Goal: Information Seeking & Learning: Learn about a topic

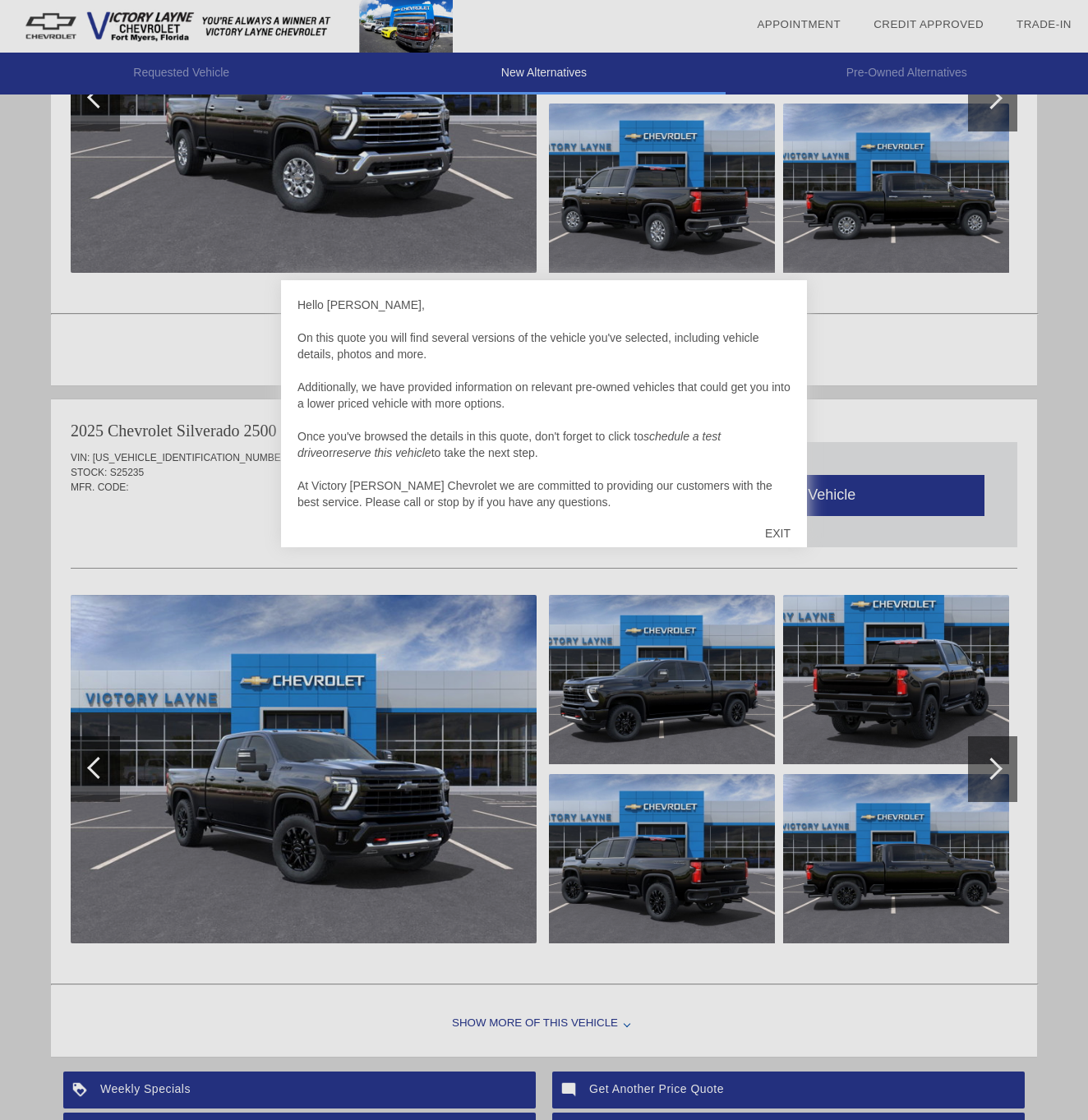
scroll to position [378, 0]
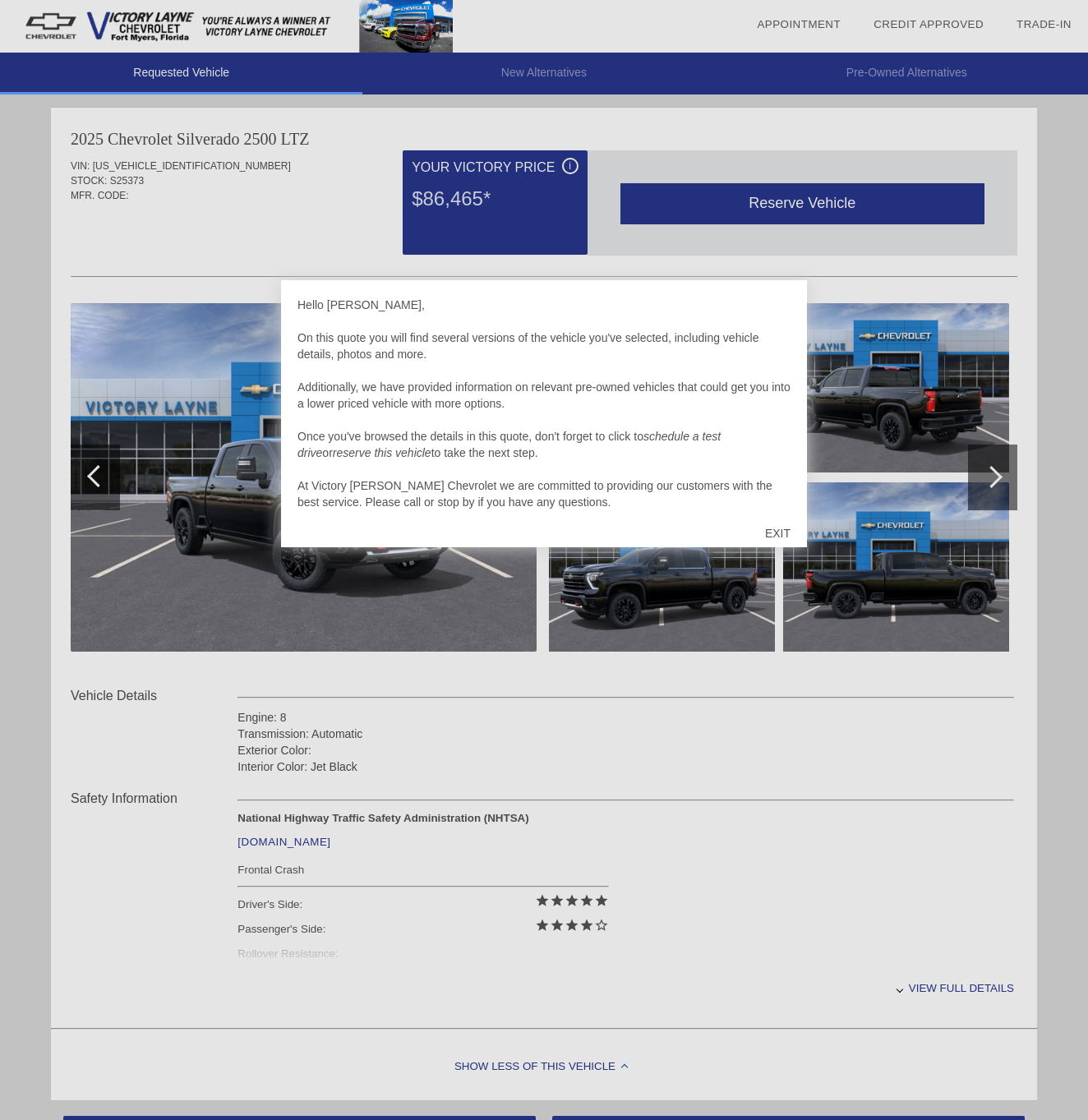
click at [776, 528] on div "EXIT" at bounding box center [778, 534] width 59 height 50
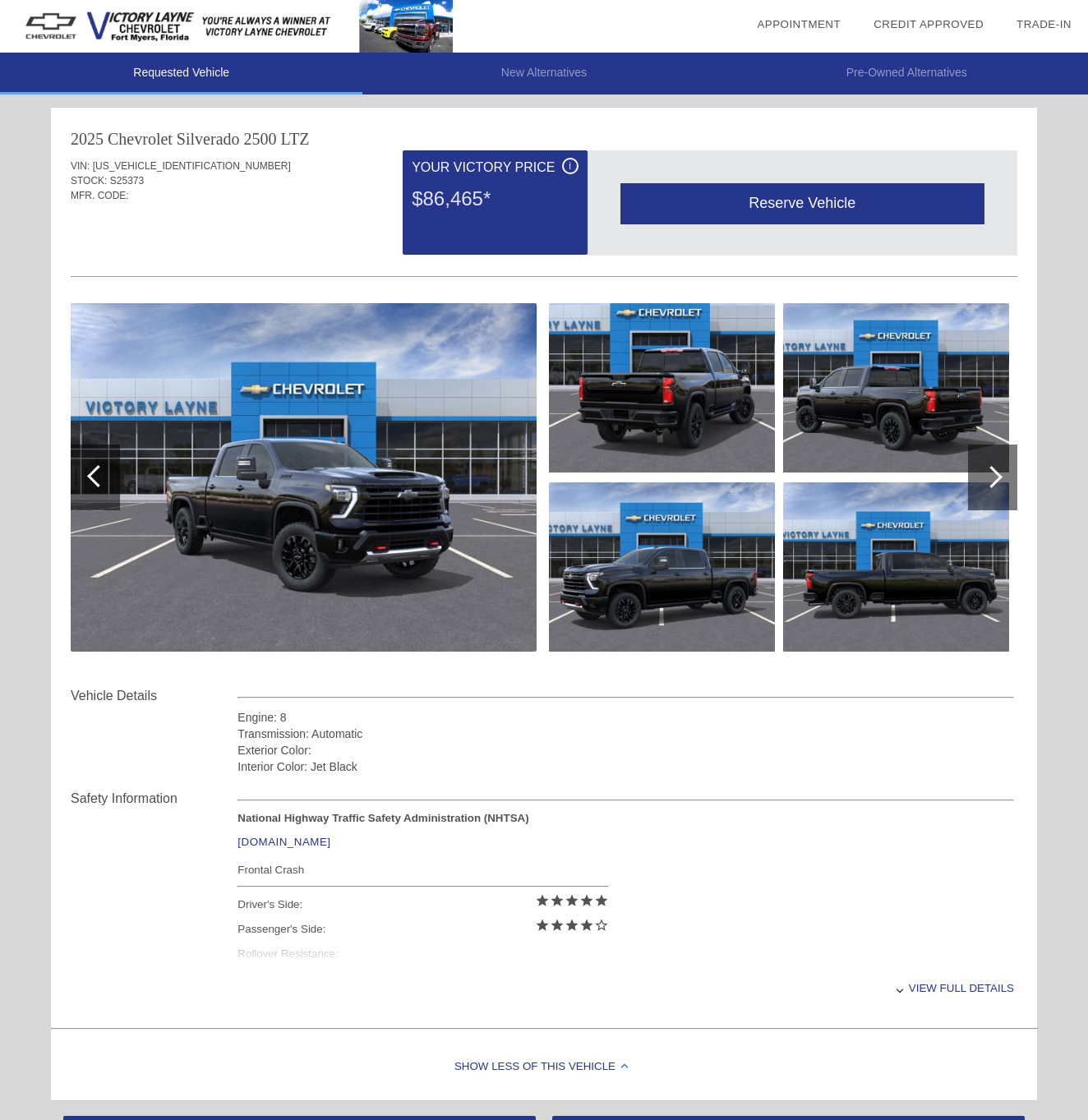
click at [500, 509] on img at bounding box center [304, 477] width 466 height 349
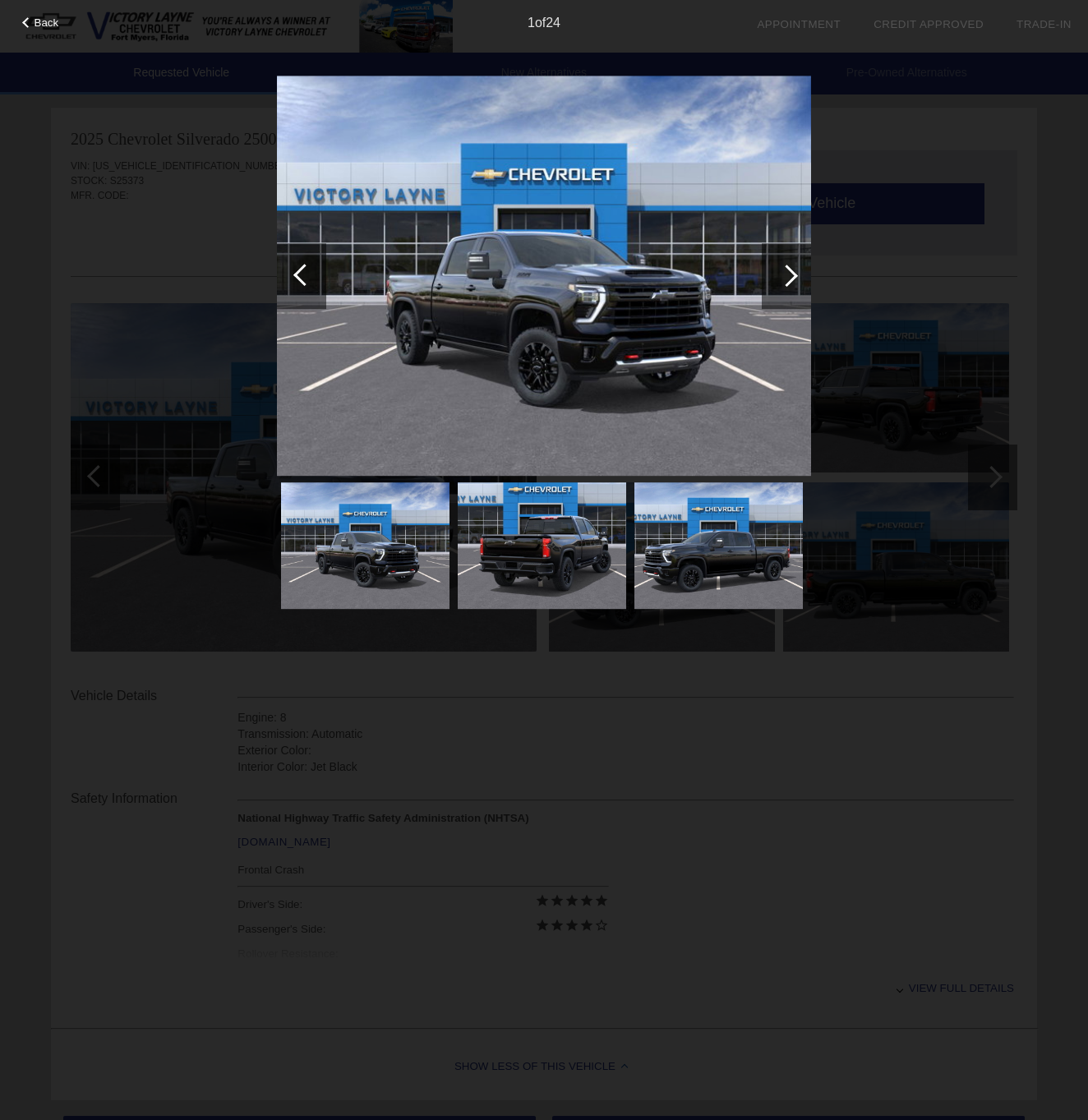
click at [787, 275] on div at bounding box center [787, 276] width 22 height 22
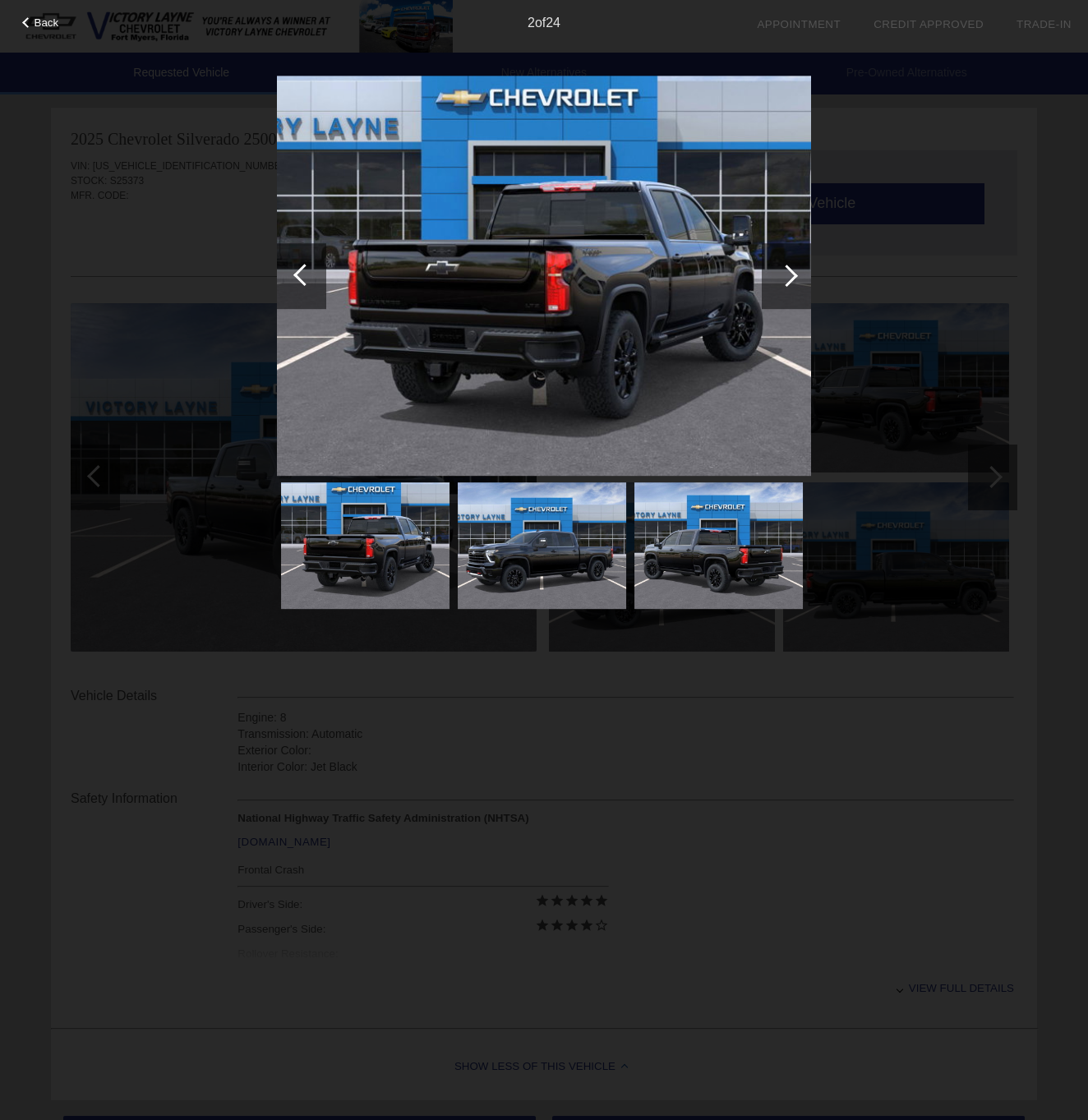
click at [787, 276] on div at bounding box center [787, 276] width 22 height 22
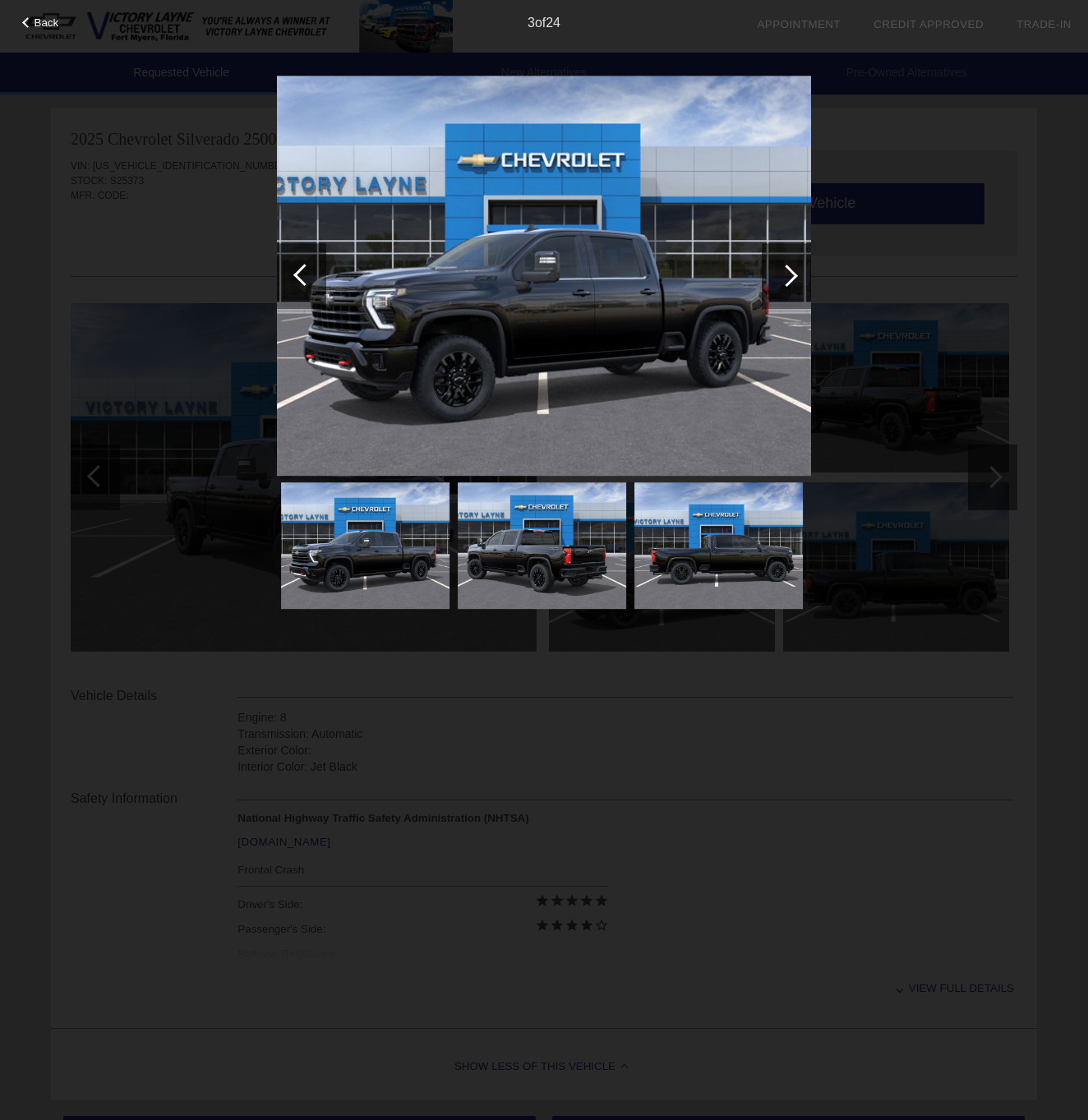
click at [787, 276] on div at bounding box center [787, 276] width 22 height 22
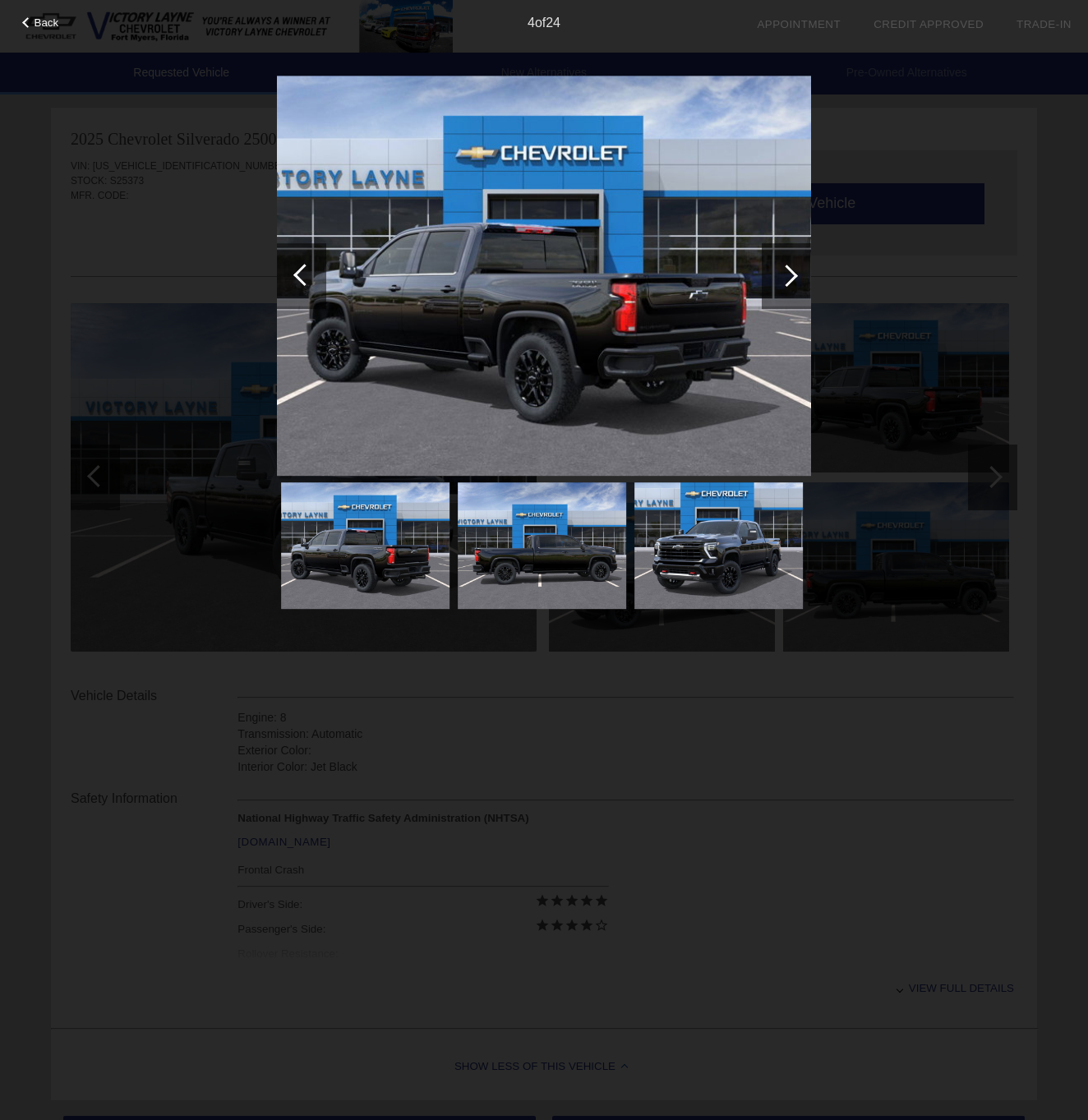
click at [787, 276] on div at bounding box center [787, 276] width 22 height 22
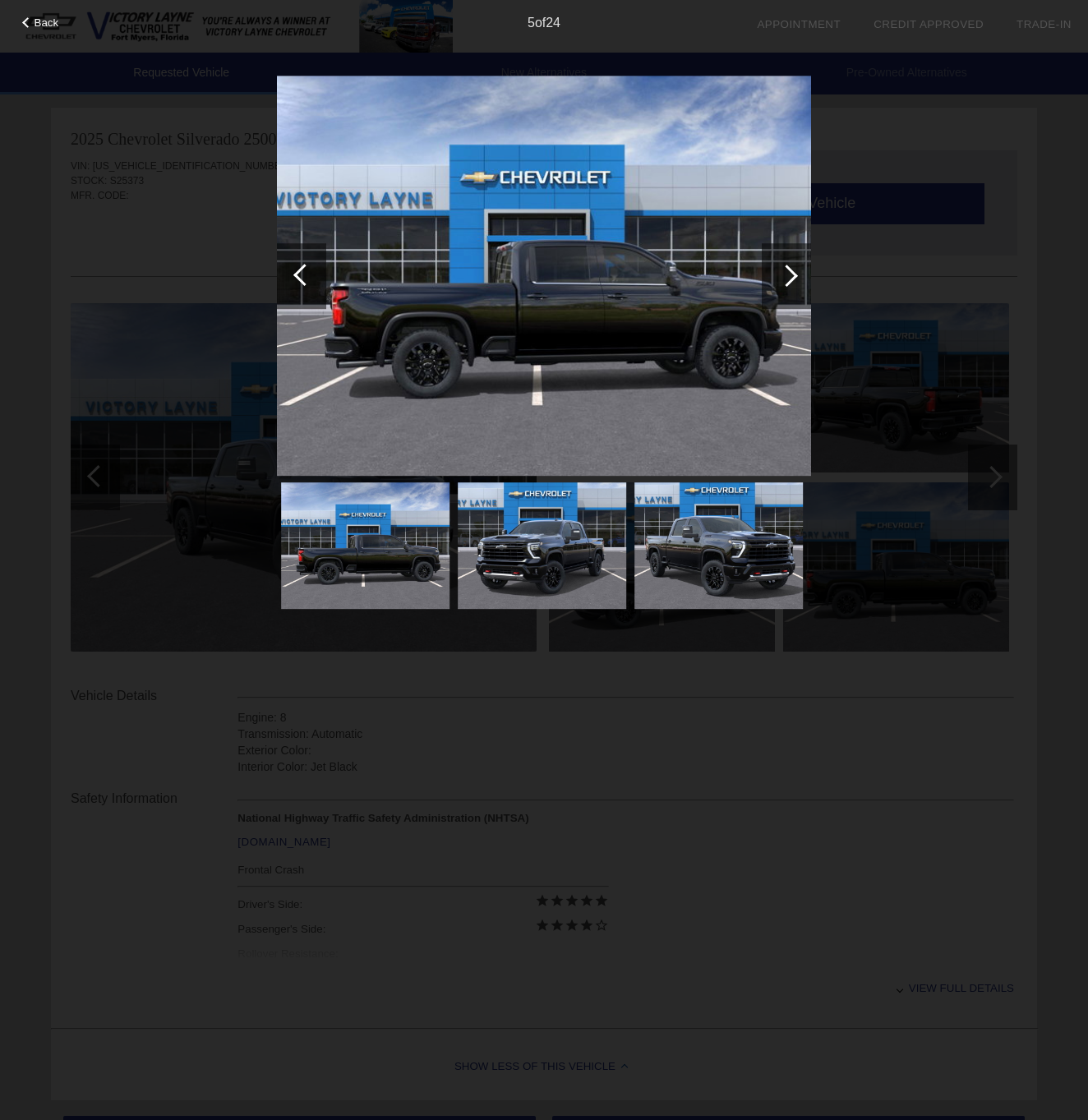
click at [787, 276] on div at bounding box center [787, 276] width 22 height 22
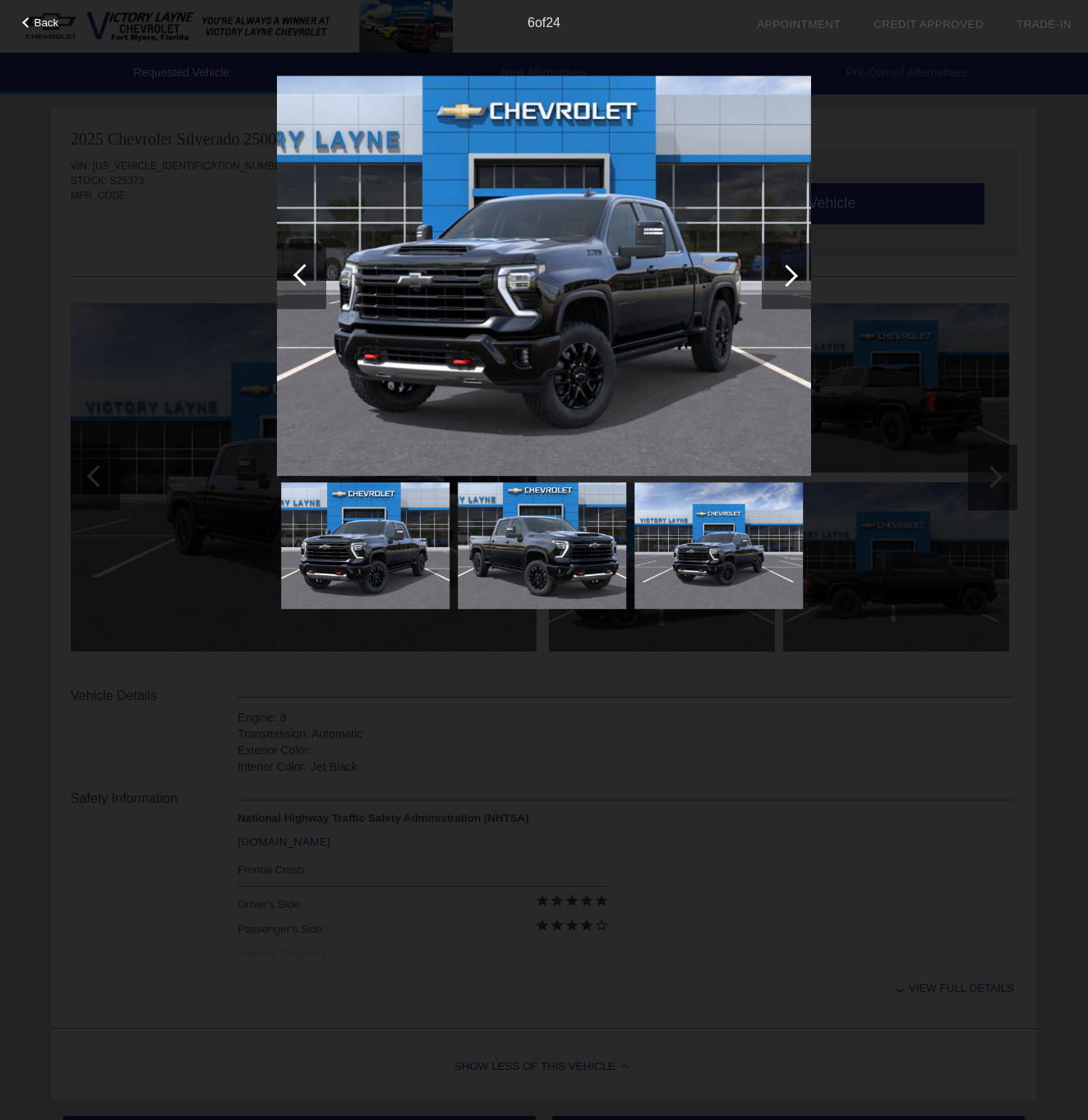
click at [787, 276] on div at bounding box center [787, 276] width 22 height 22
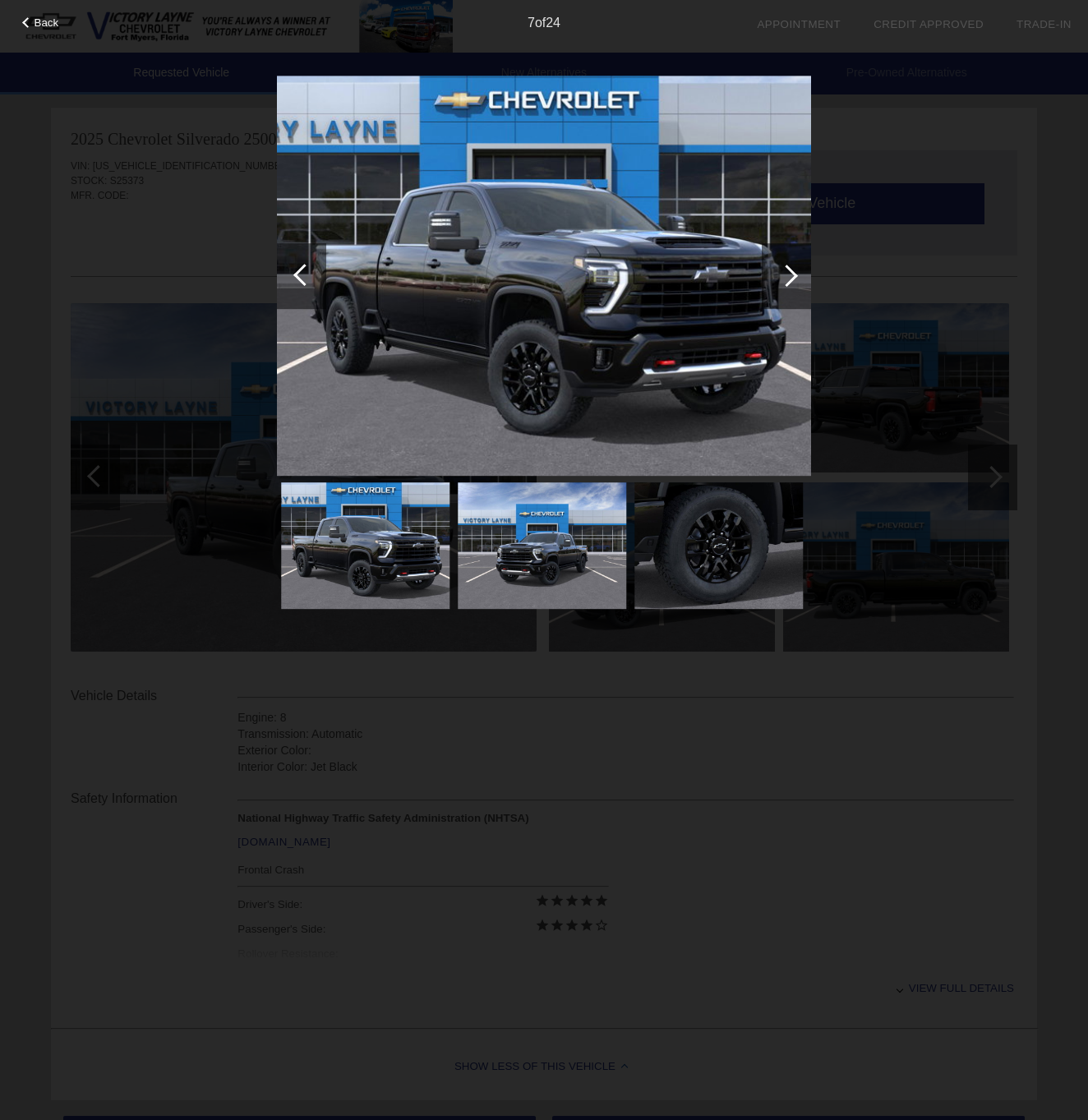
click at [787, 276] on div at bounding box center [787, 276] width 22 height 22
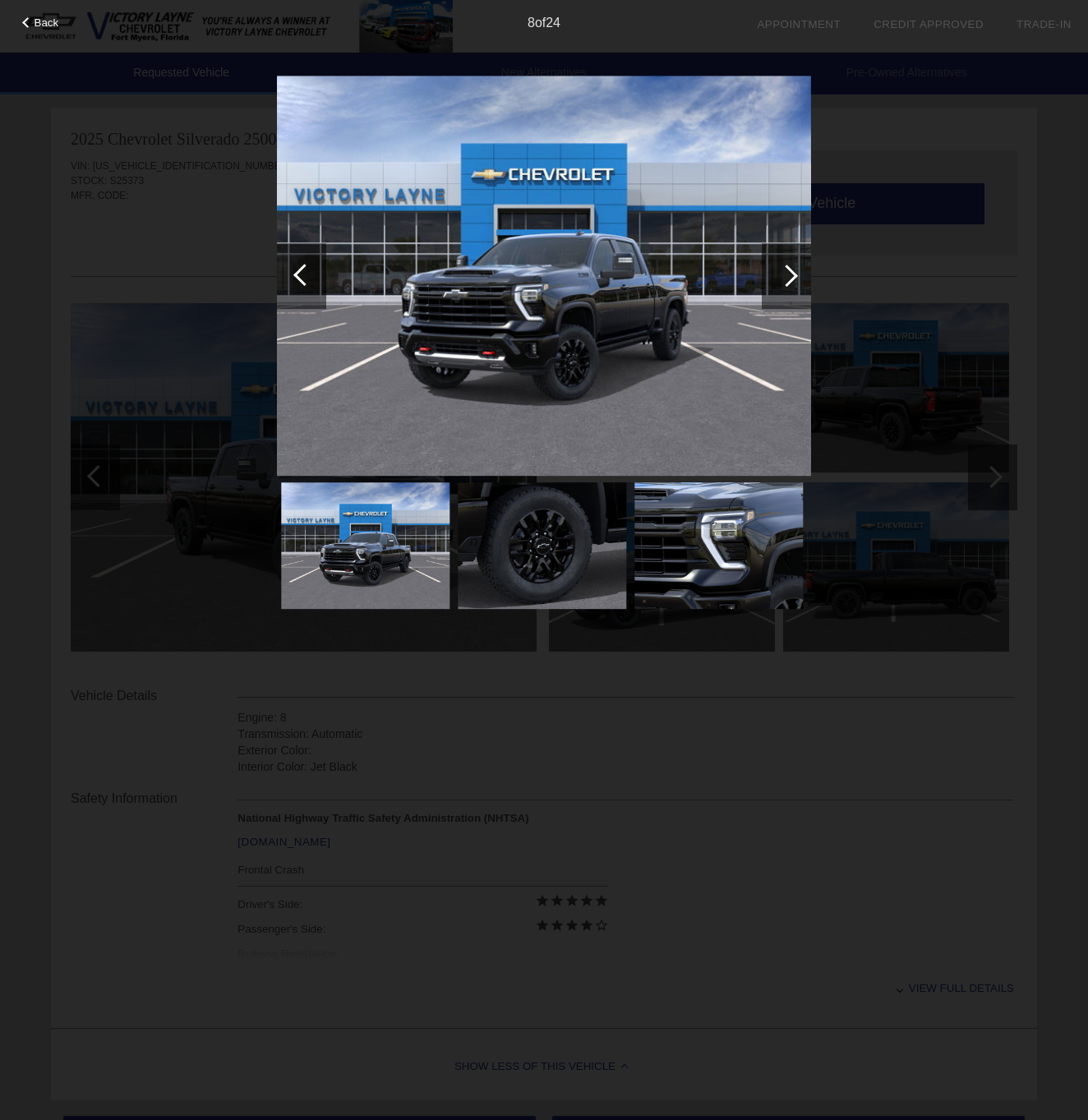
click at [787, 276] on div at bounding box center [787, 276] width 22 height 22
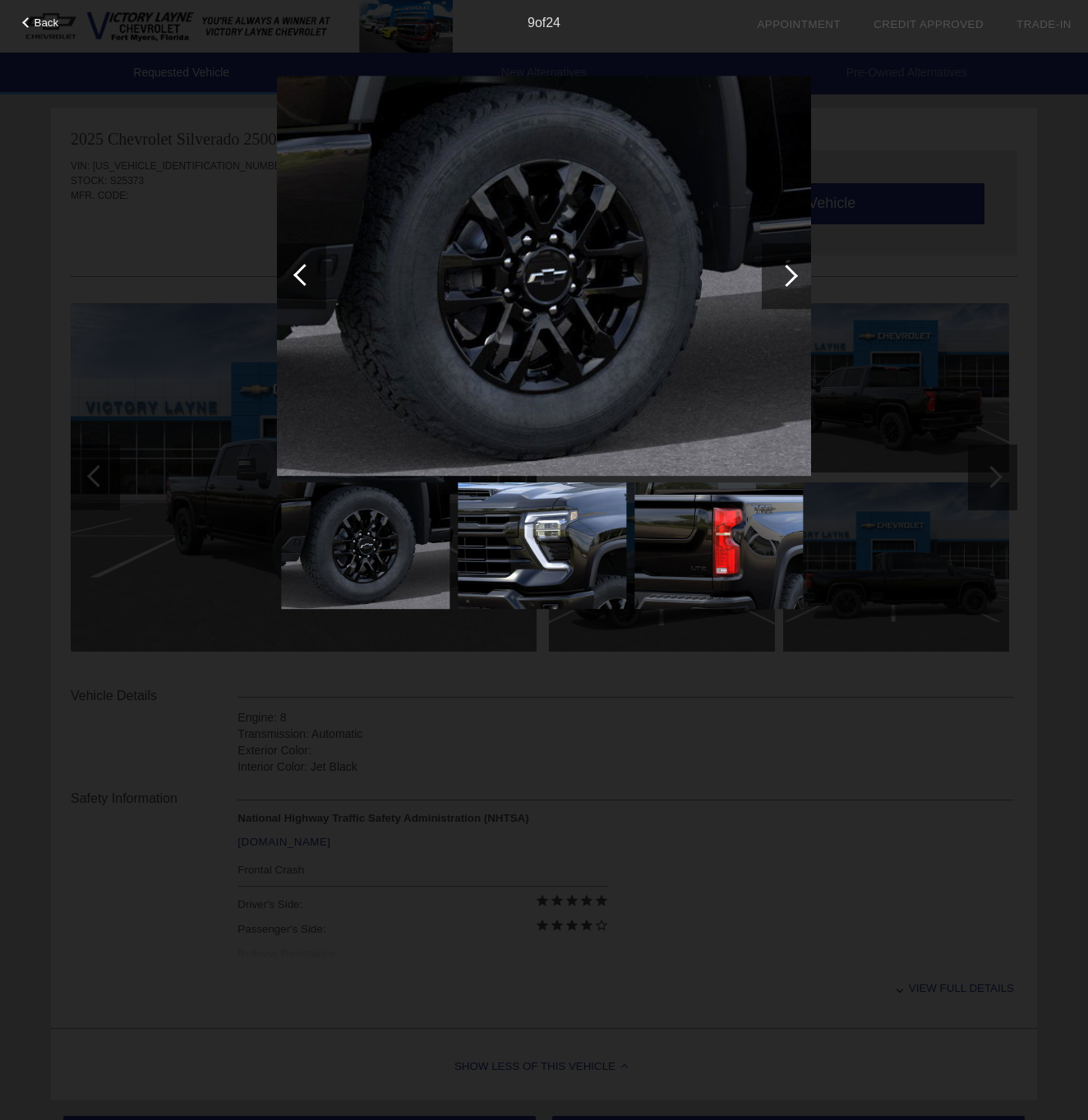
click at [787, 276] on div at bounding box center [787, 276] width 22 height 22
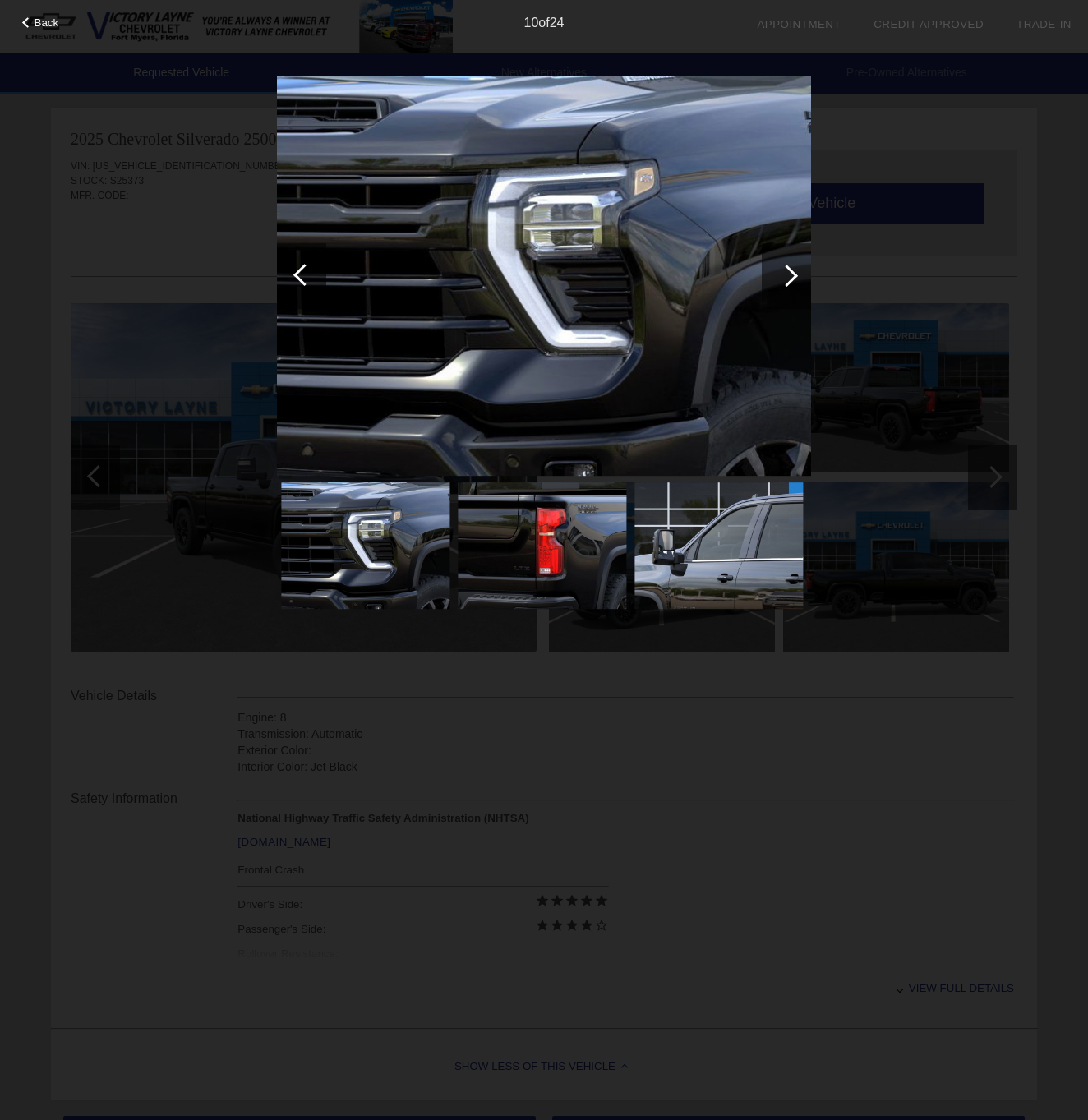
click at [787, 276] on div at bounding box center [787, 276] width 22 height 22
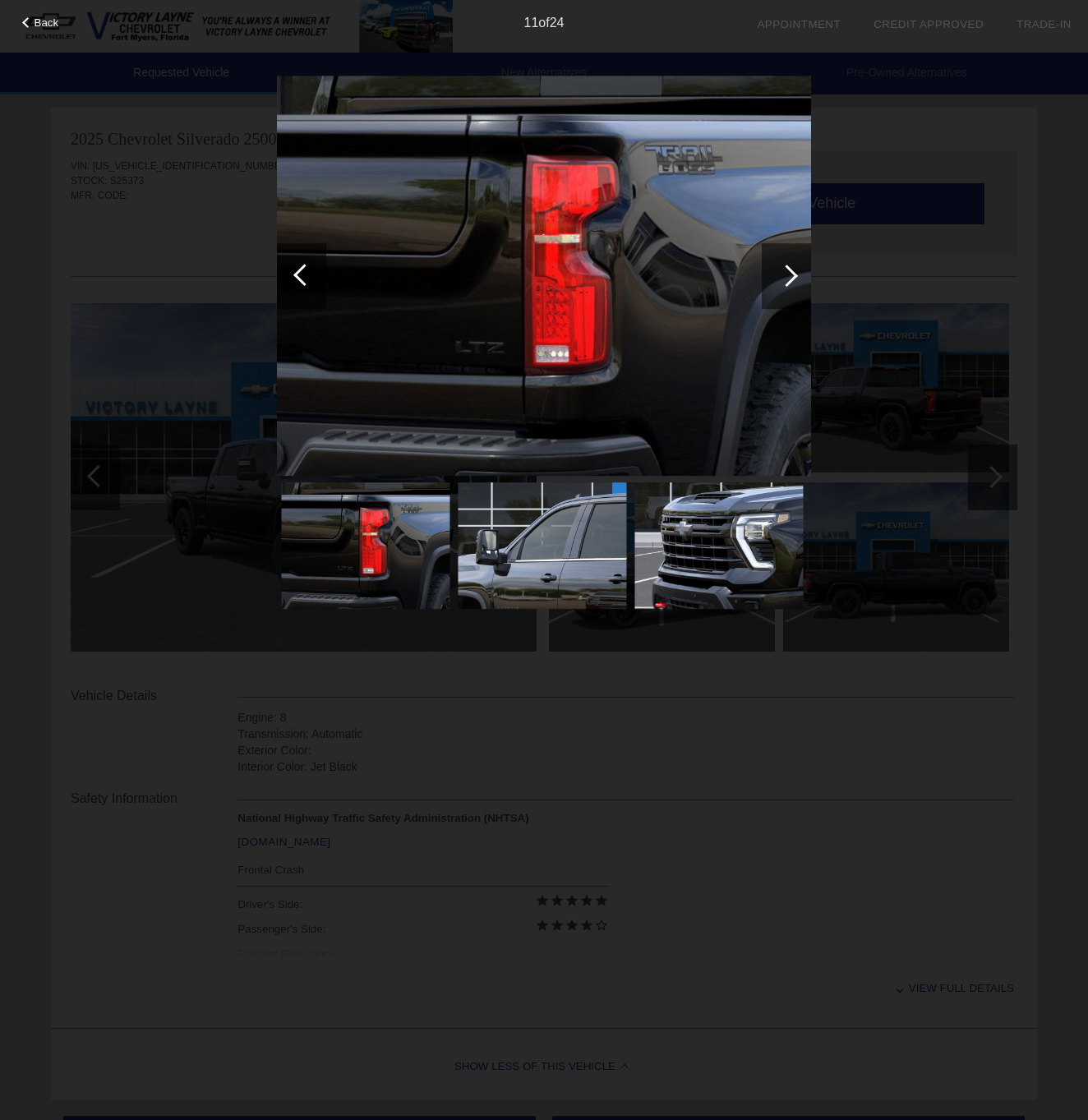
click at [787, 276] on div at bounding box center [787, 276] width 22 height 22
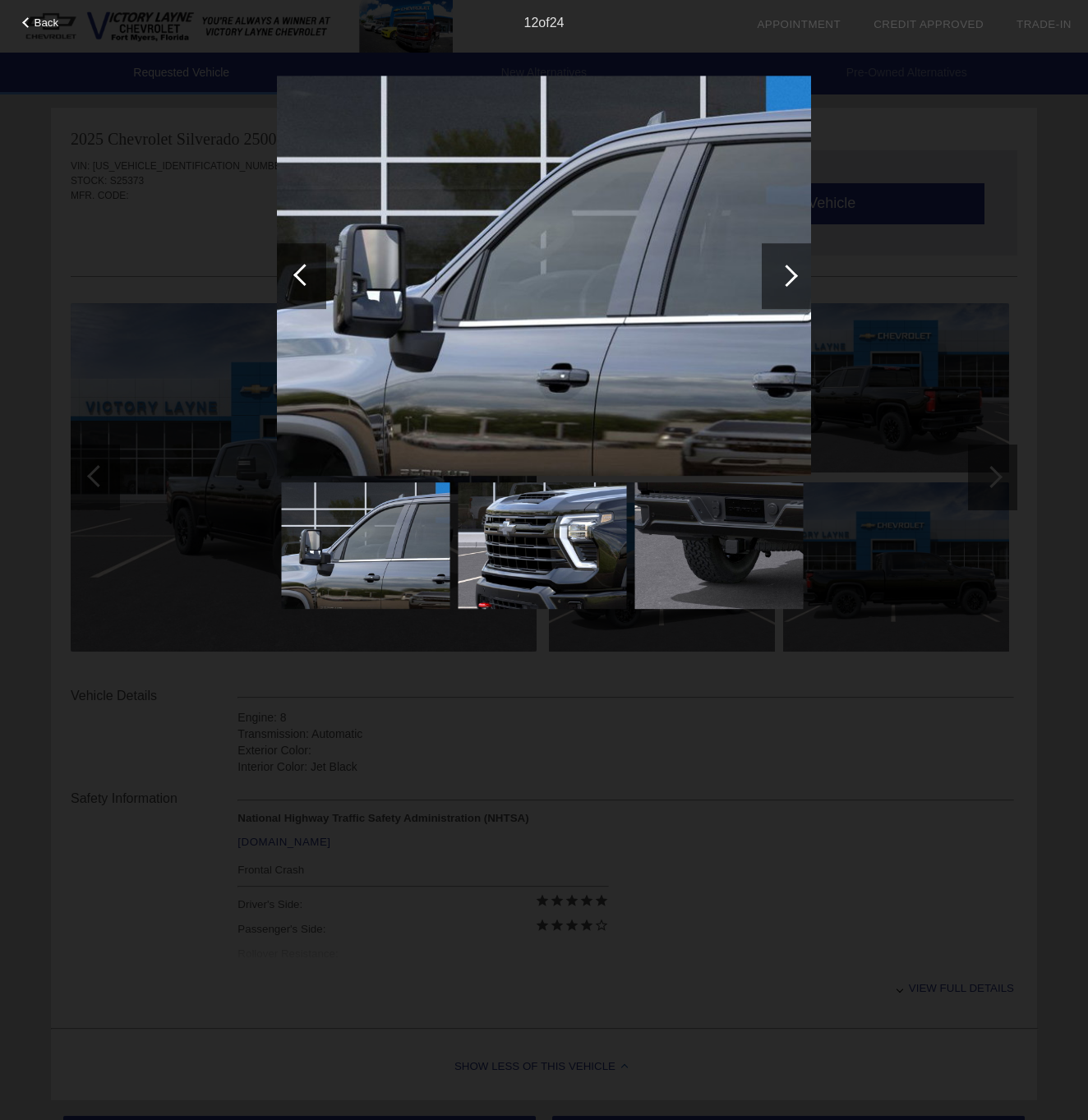
click at [787, 276] on div at bounding box center [787, 276] width 22 height 22
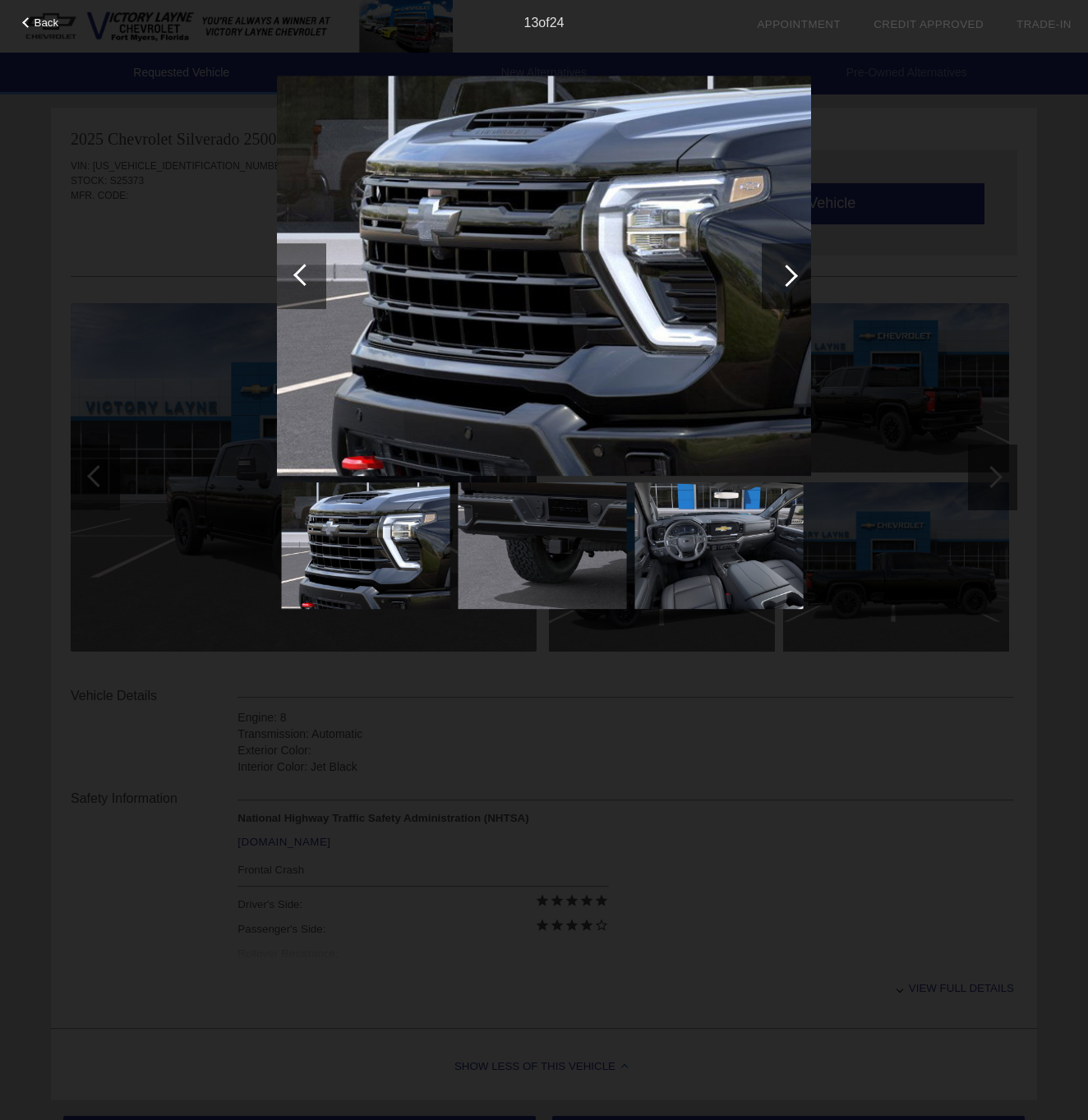
click at [787, 276] on div at bounding box center [787, 276] width 22 height 22
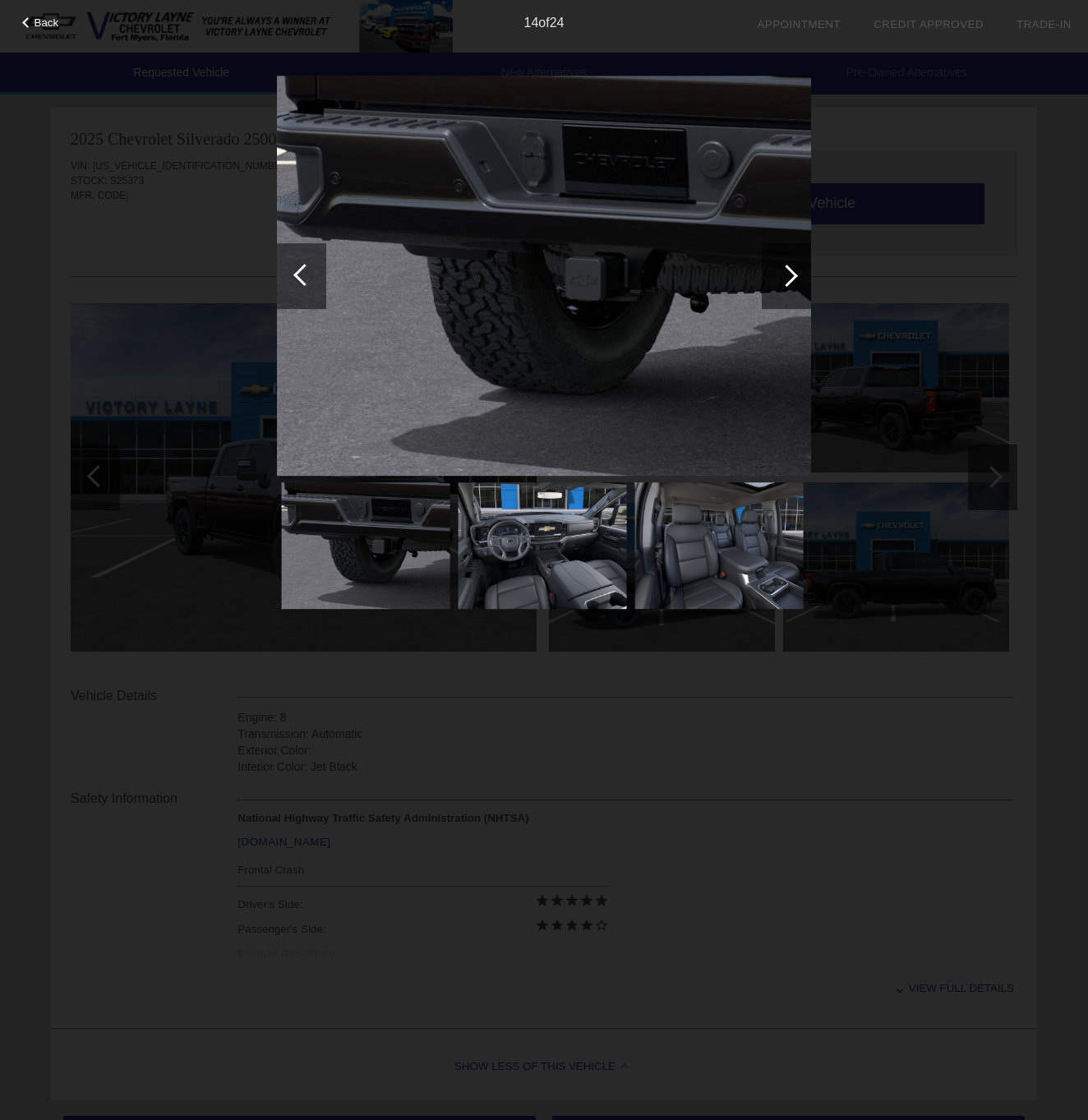
click at [787, 276] on div at bounding box center [787, 276] width 22 height 22
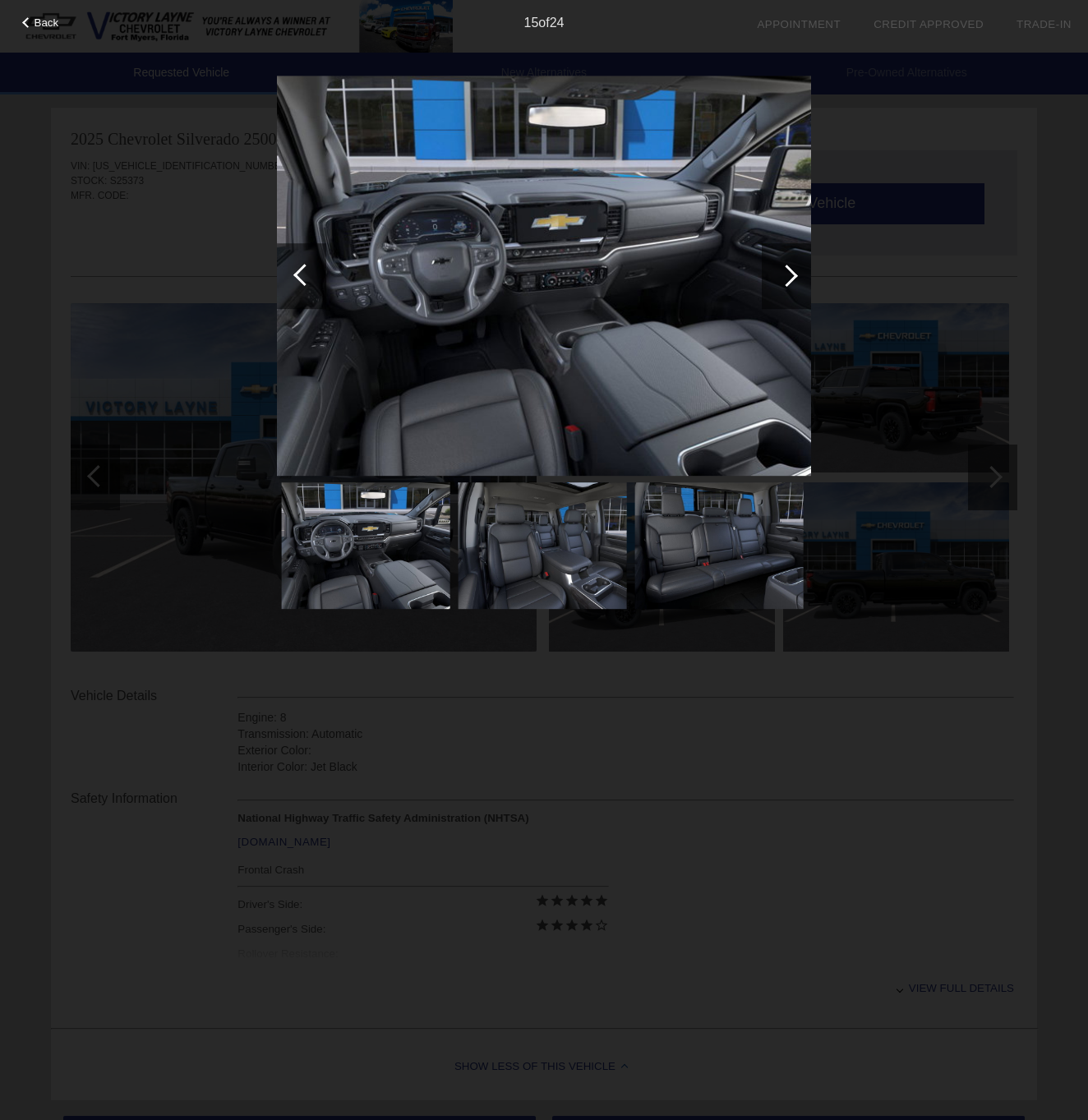
click at [787, 276] on div at bounding box center [787, 276] width 22 height 22
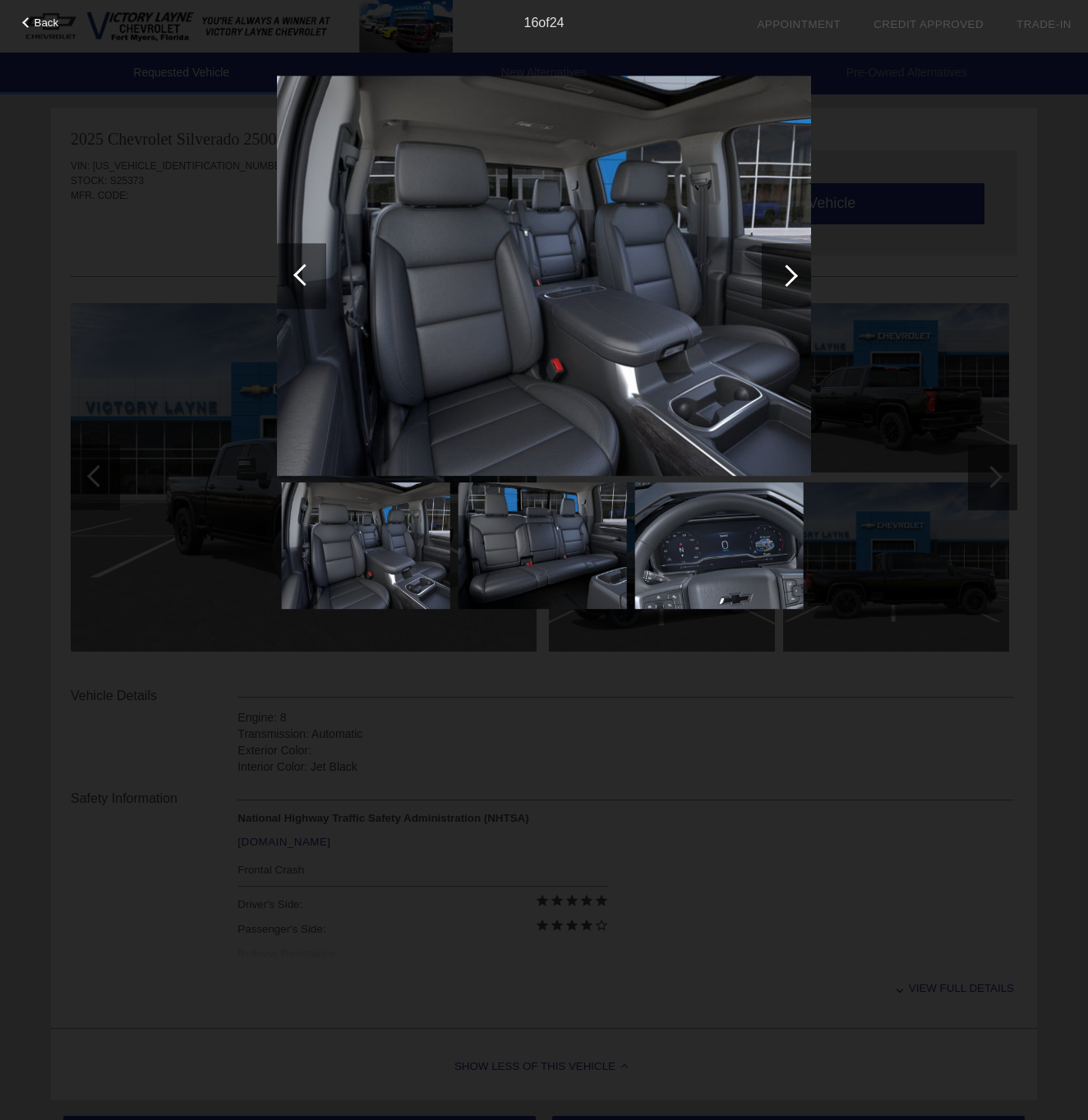
click at [787, 276] on div at bounding box center [787, 276] width 22 height 22
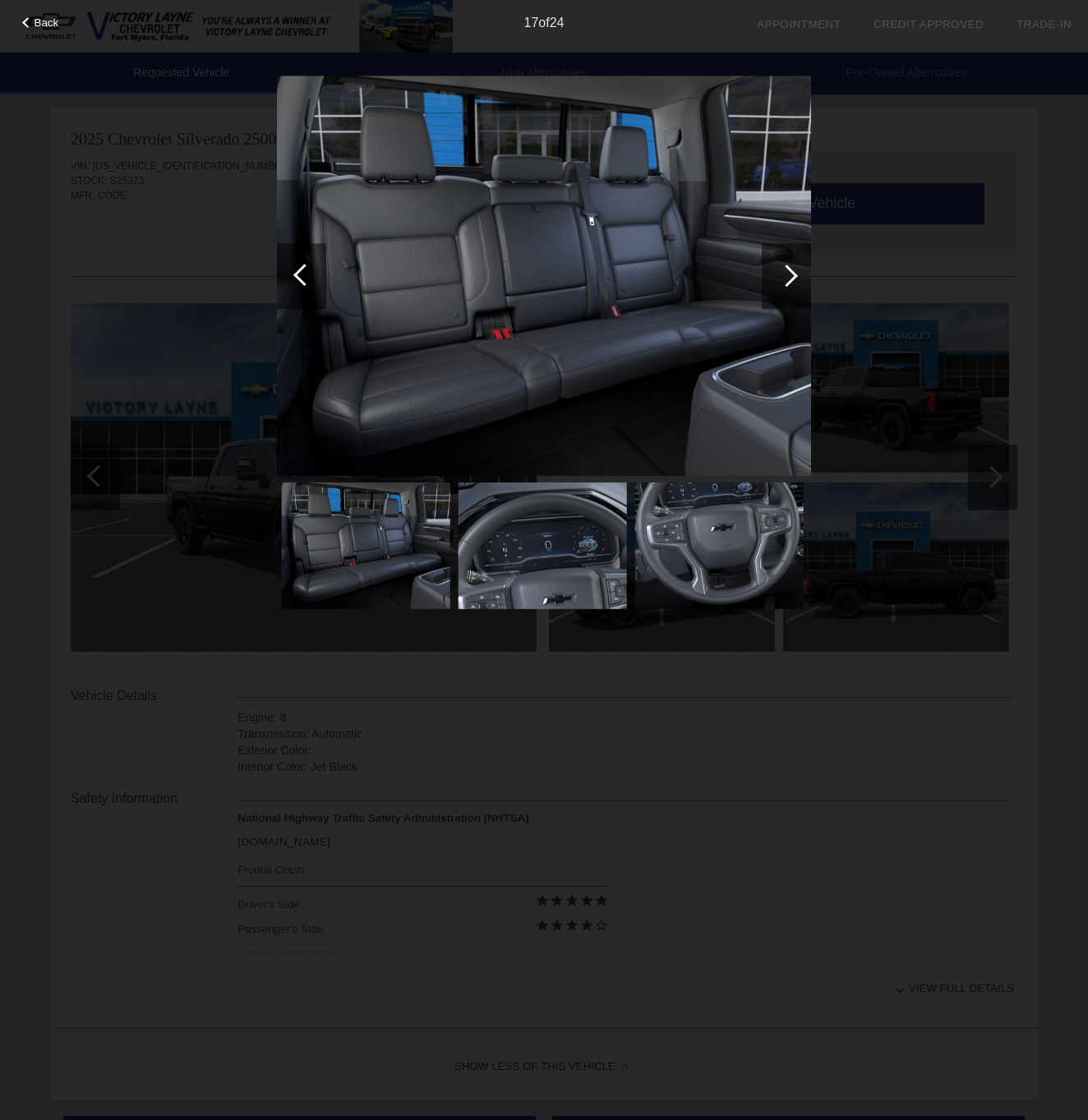
click at [787, 276] on div at bounding box center [787, 276] width 22 height 22
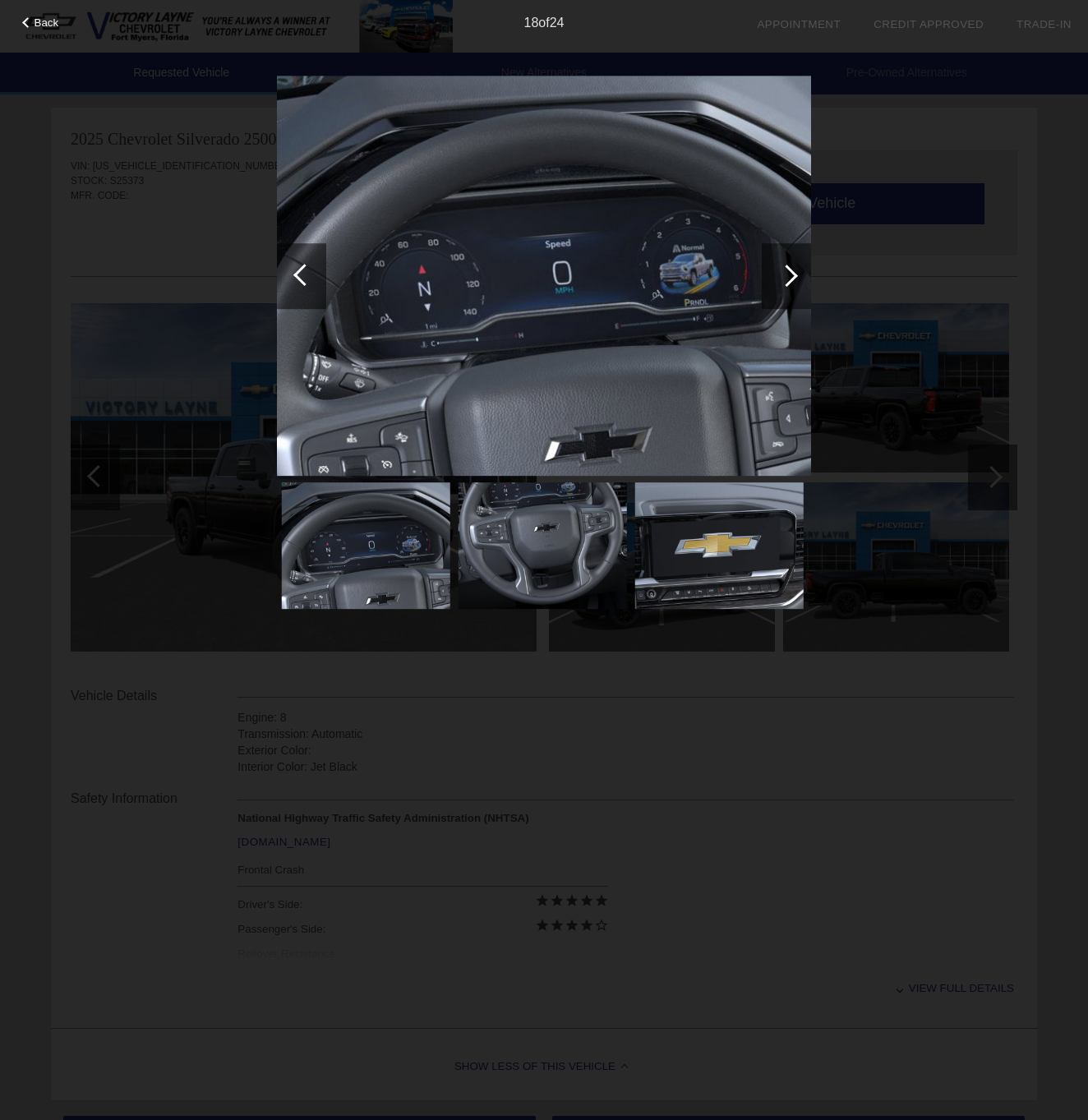
click at [787, 276] on div at bounding box center [787, 276] width 22 height 22
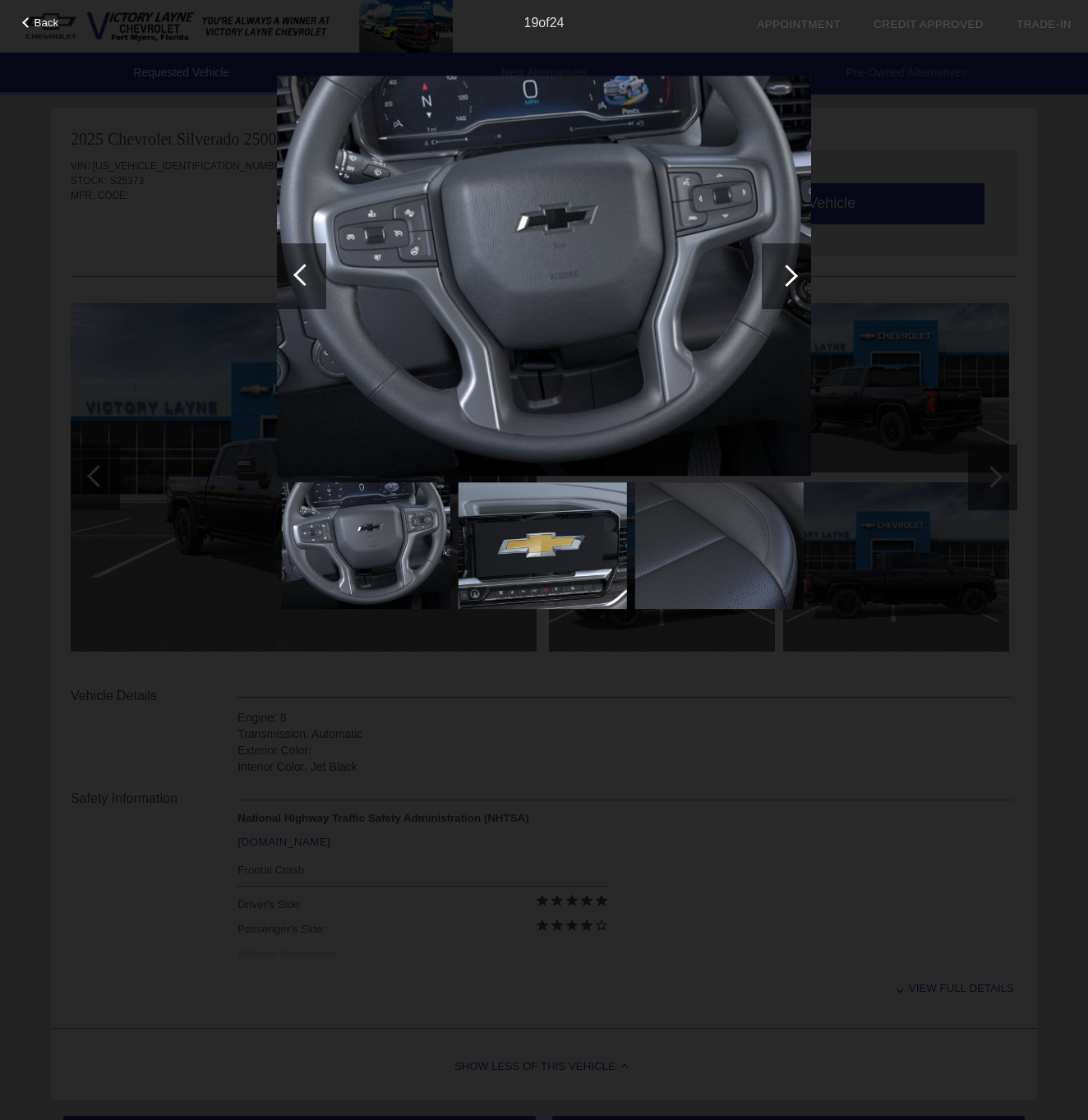
click at [787, 276] on div at bounding box center [787, 276] width 22 height 22
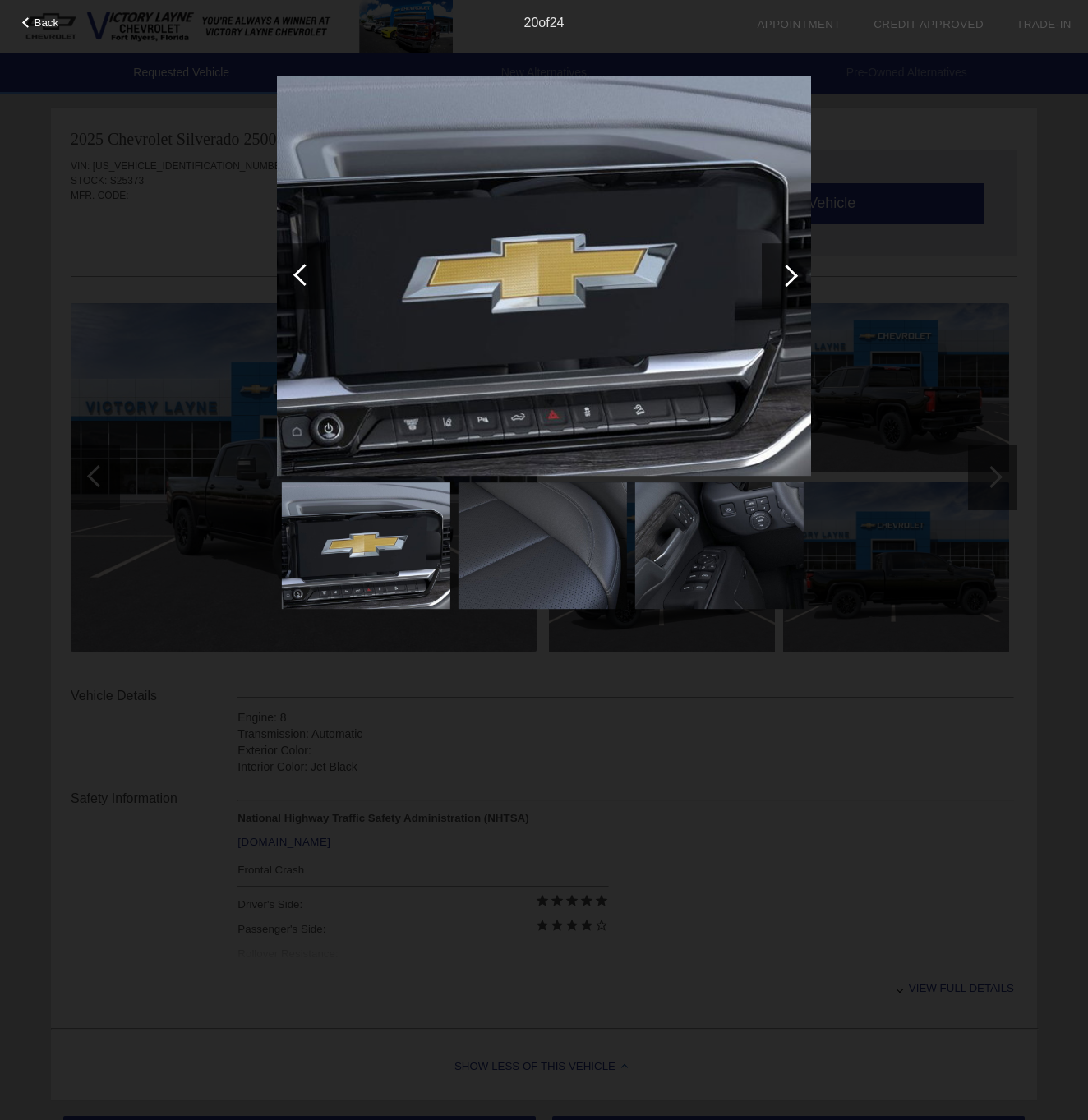
click at [787, 276] on div at bounding box center [787, 276] width 22 height 22
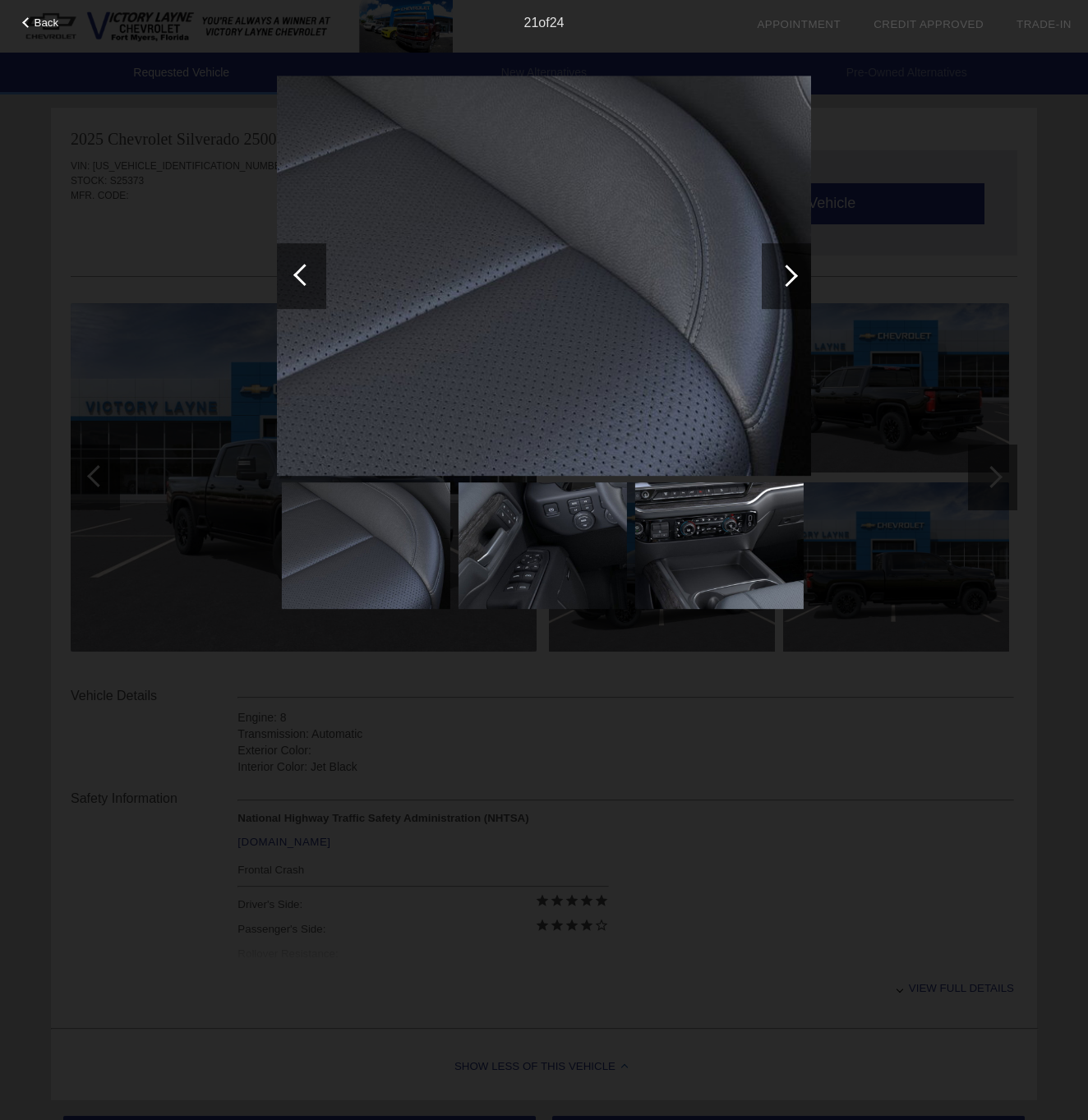
click at [787, 276] on div at bounding box center [787, 276] width 22 height 22
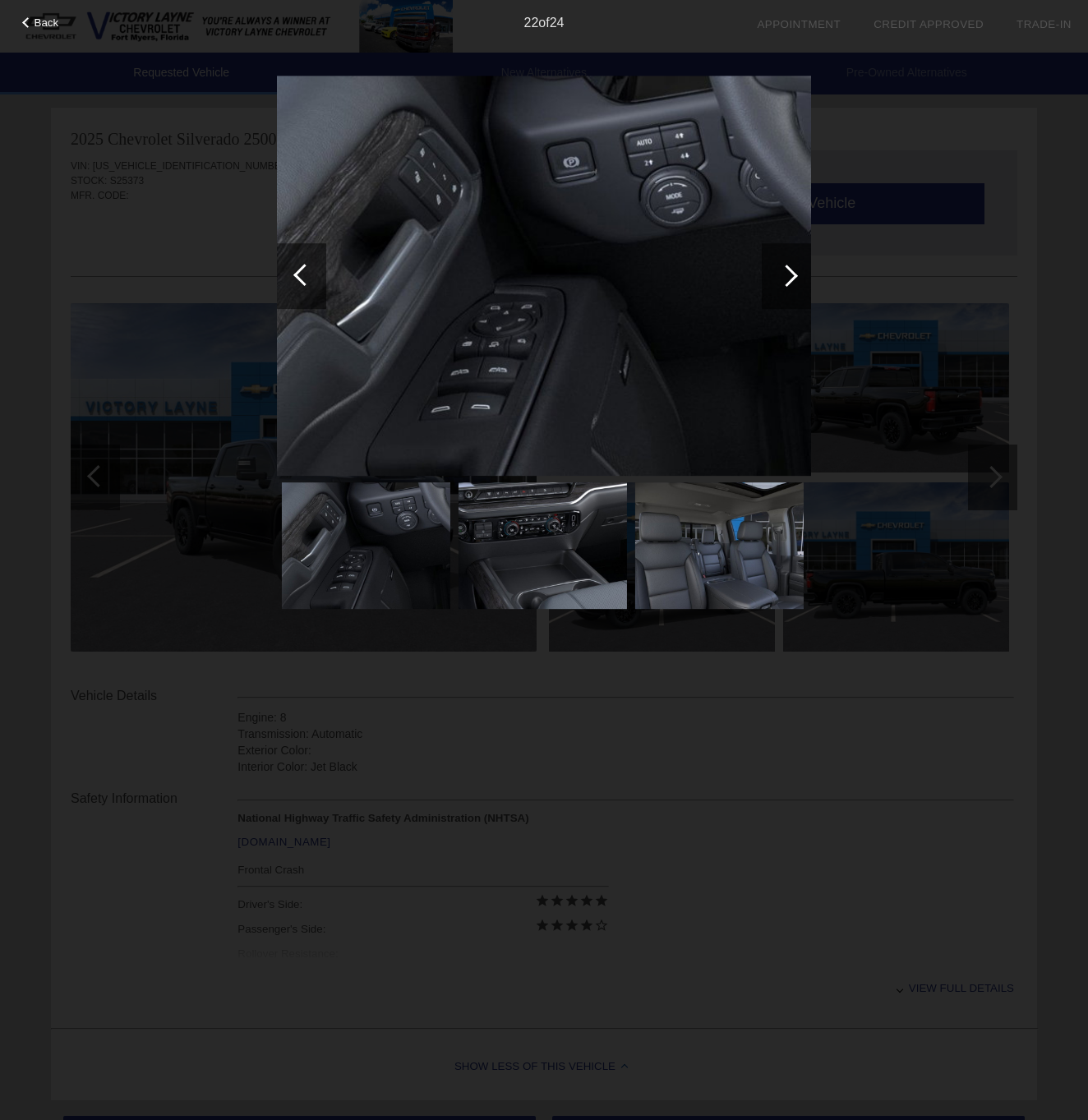
click at [787, 276] on div at bounding box center [787, 276] width 22 height 22
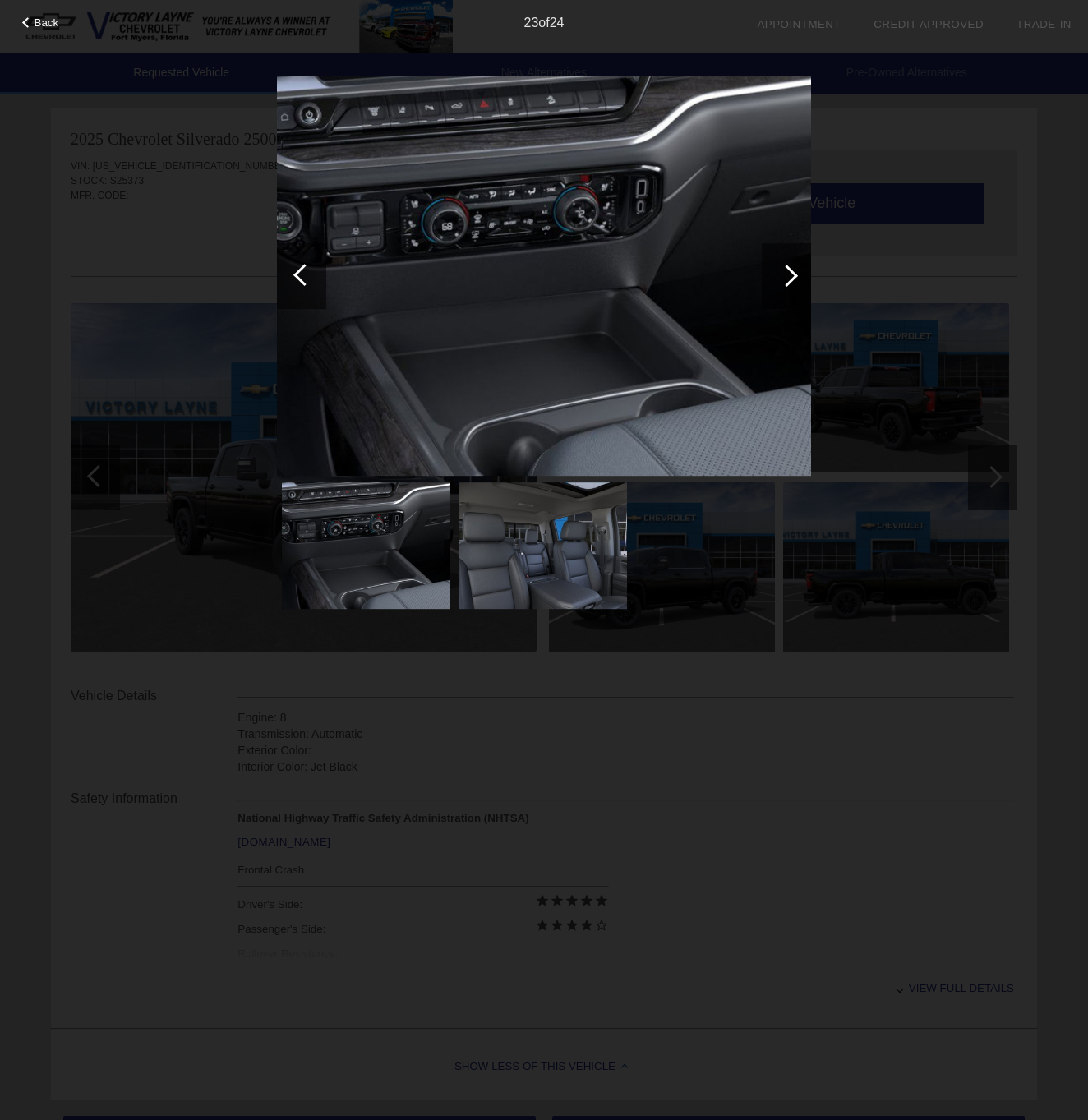
click at [787, 276] on div at bounding box center [787, 276] width 22 height 22
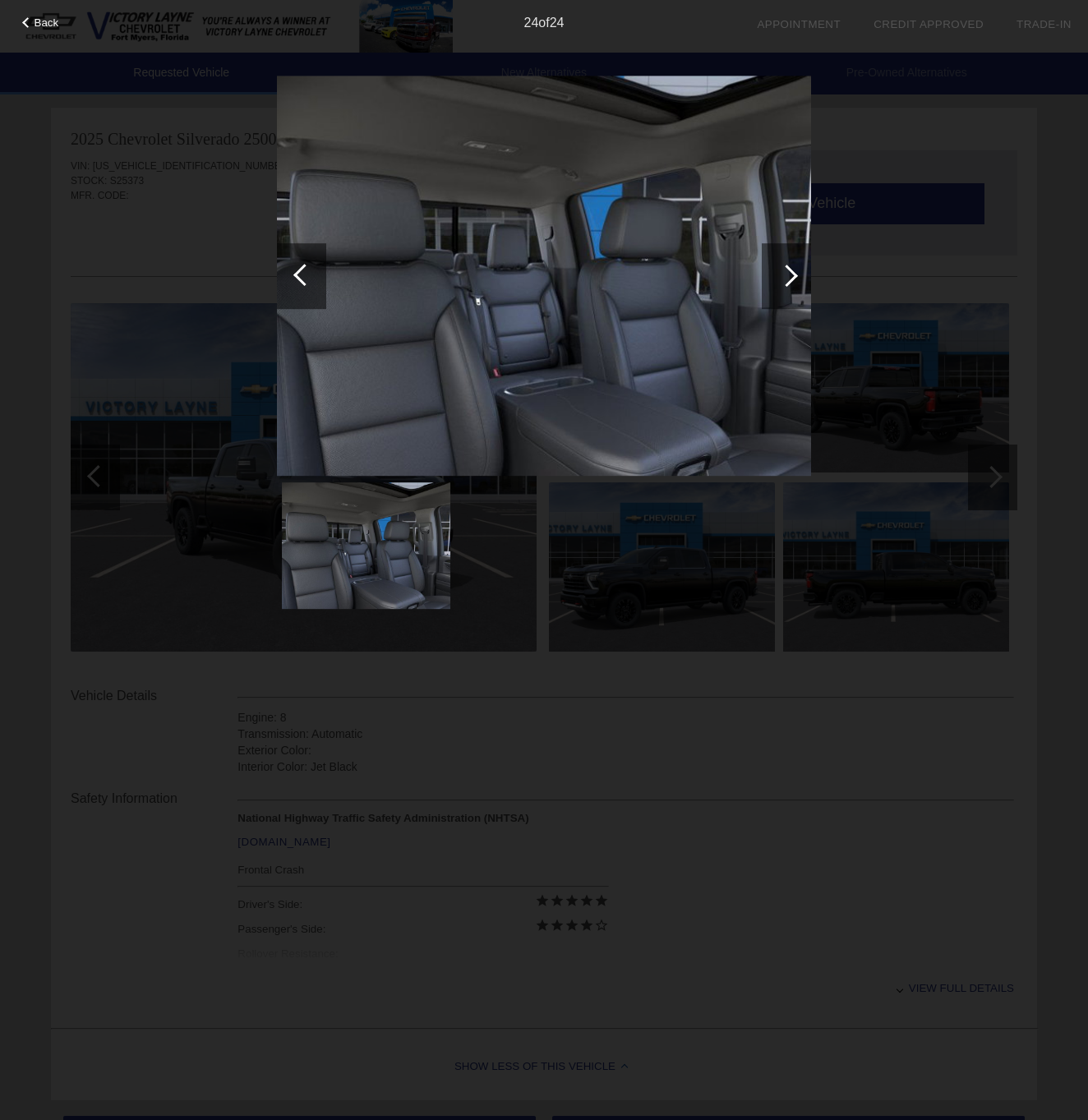
click at [309, 288] on div at bounding box center [302, 276] width 50 height 66
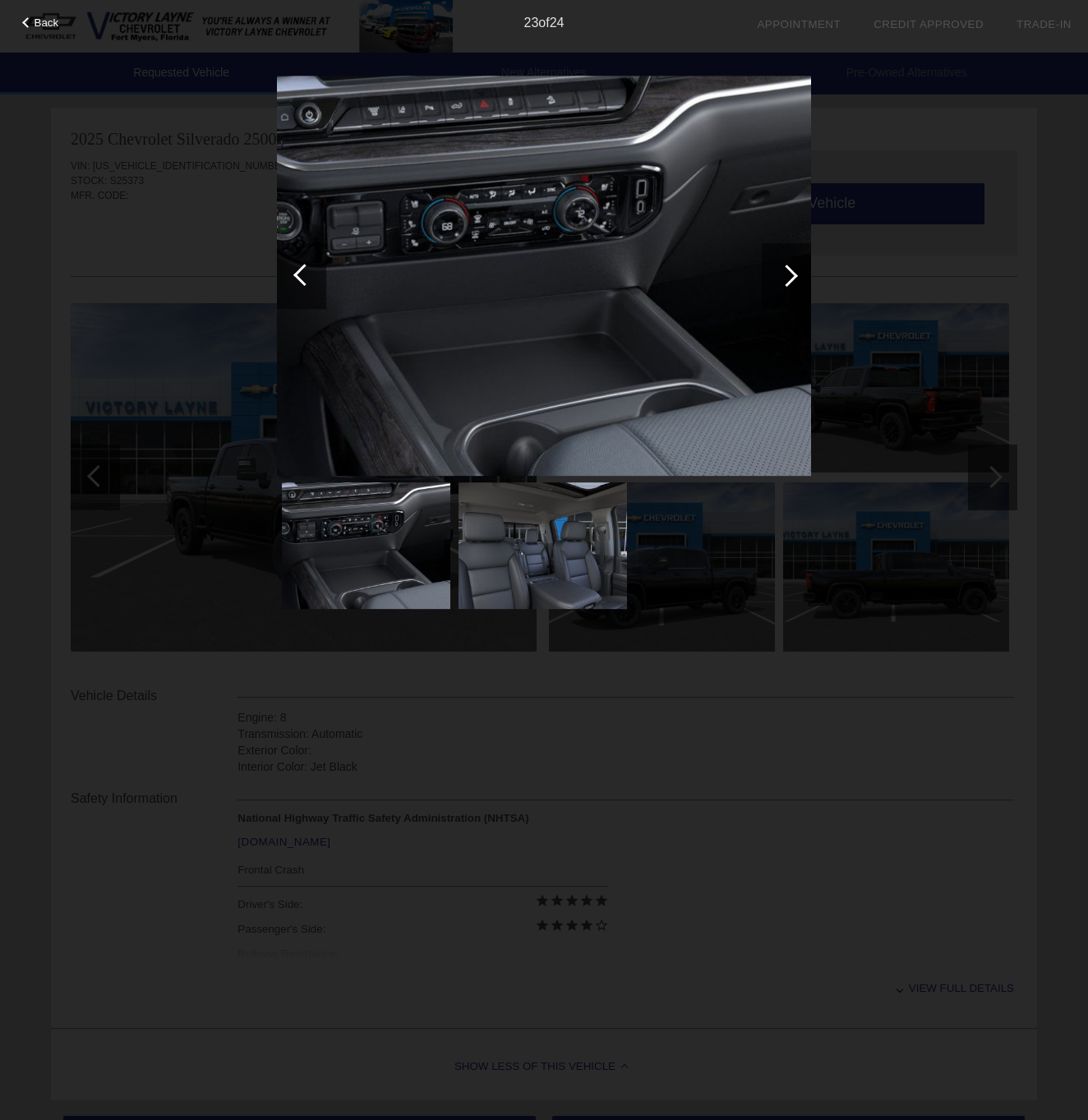
click at [790, 276] on div at bounding box center [787, 276] width 22 height 22
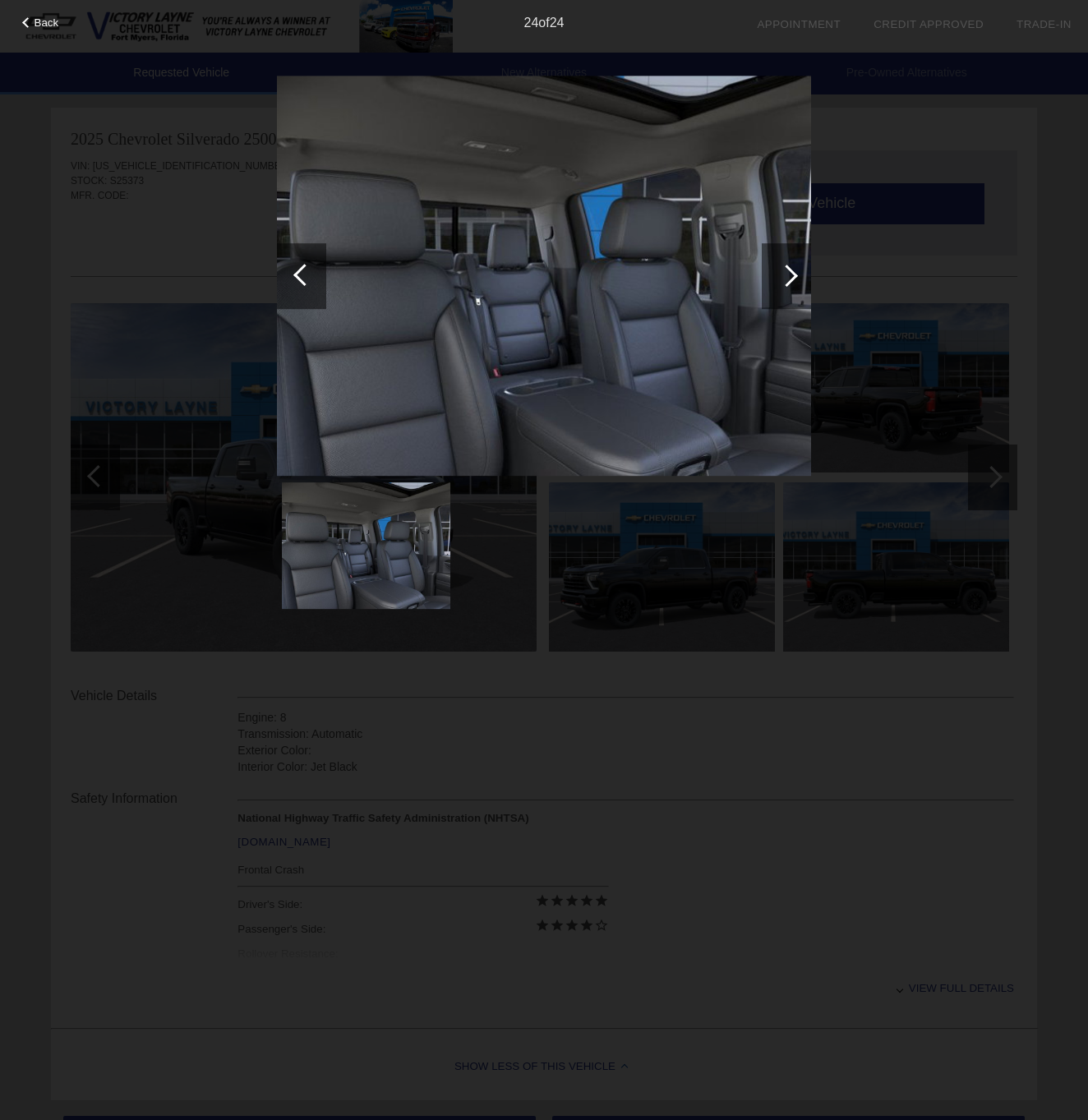
click at [790, 276] on div at bounding box center [787, 276] width 22 height 22
